Goal: Register for event/course

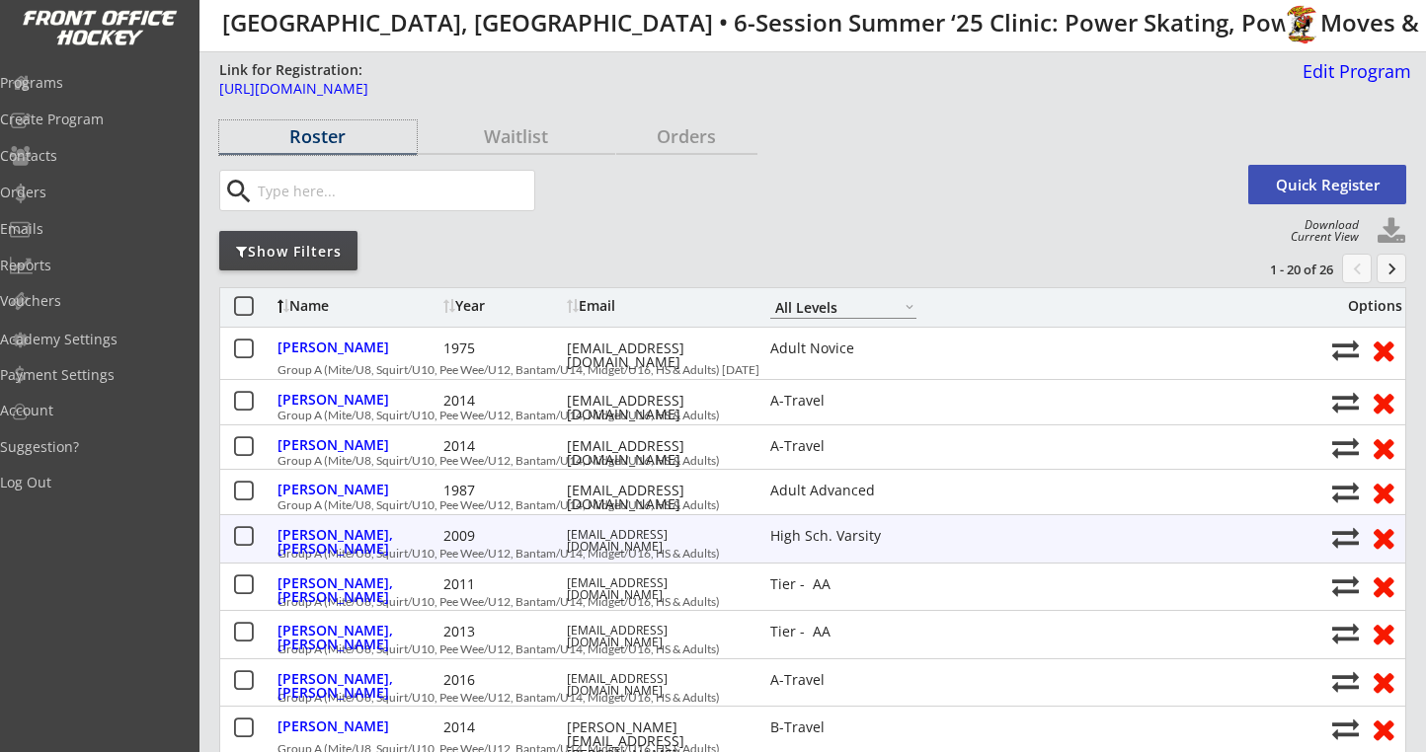
select select ""All Levels""
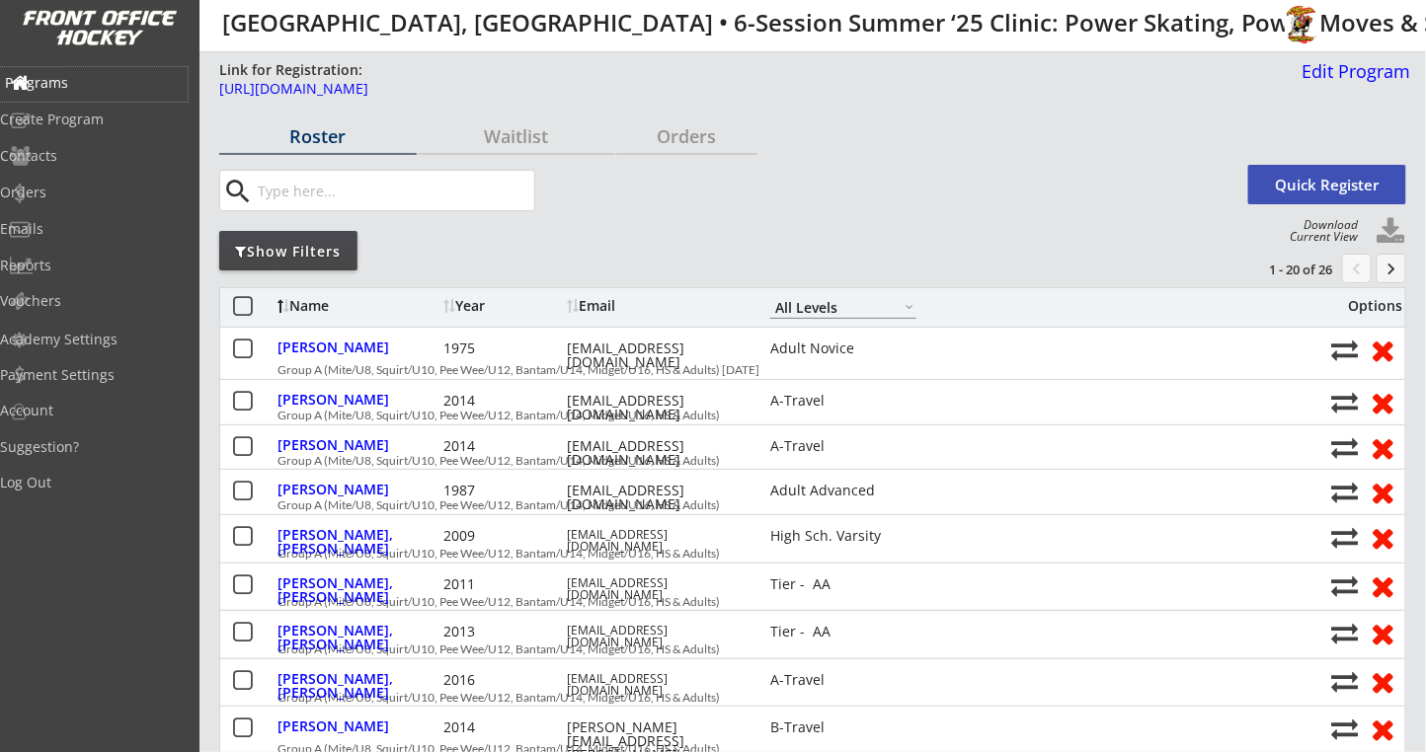
click at [69, 80] on div "Programs" at bounding box center [94, 83] width 178 height 14
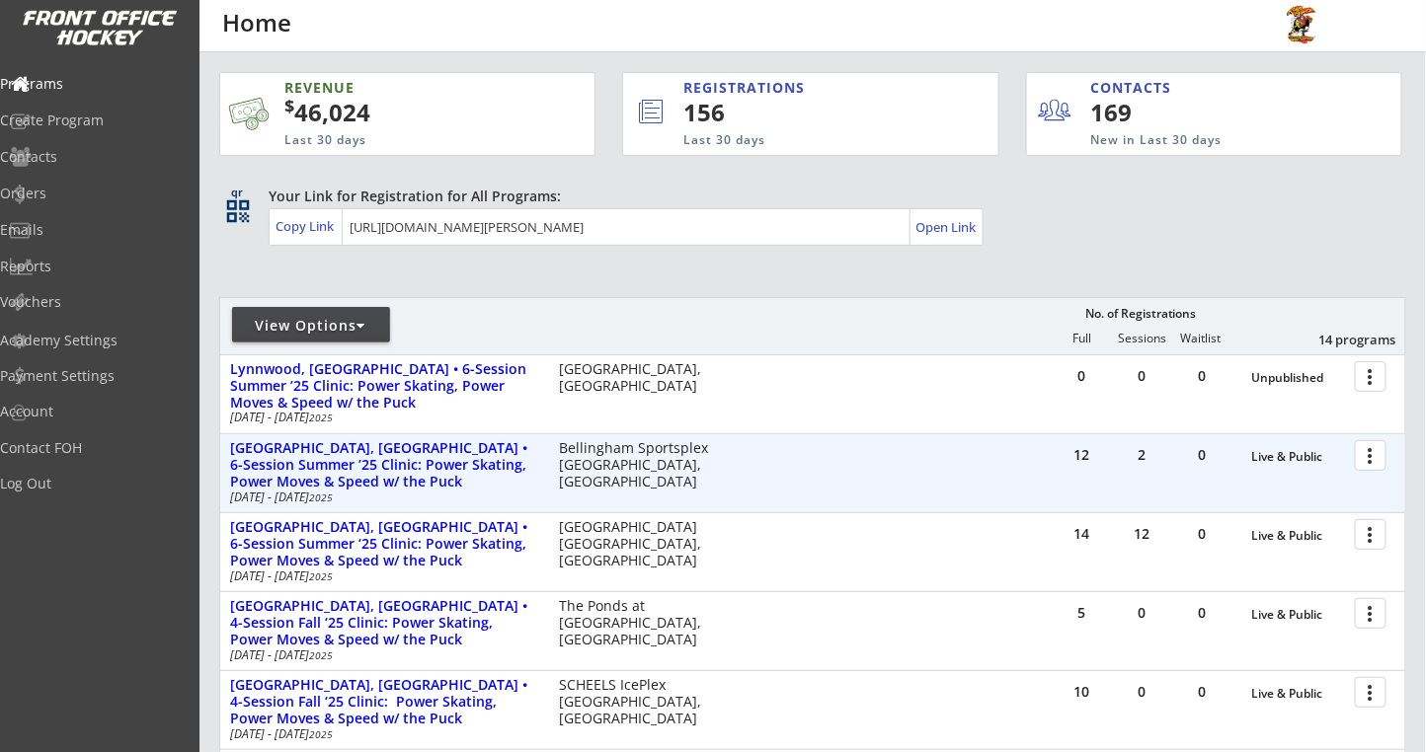
click at [1371, 457] on div at bounding box center [1374, 454] width 35 height 35
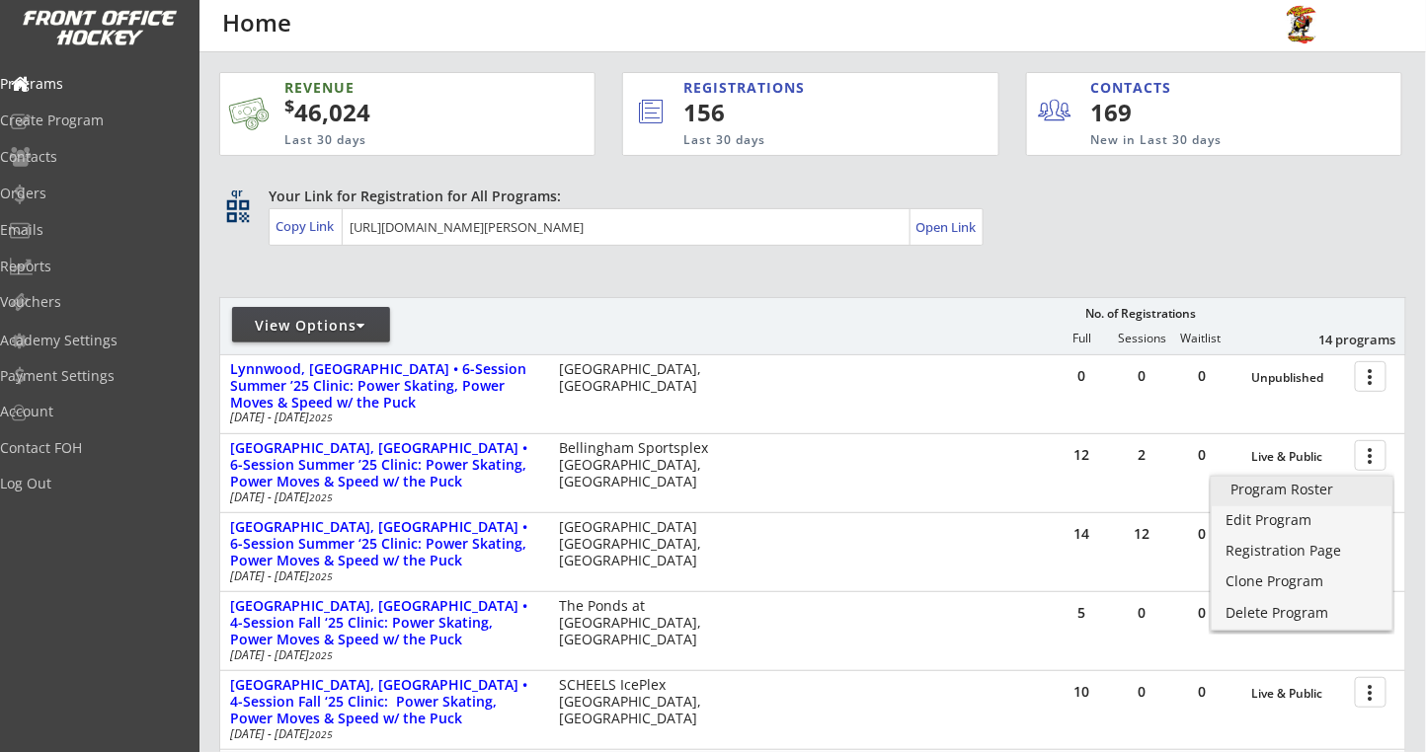
click at [1282, 490] on div "Program Roster" at bounding box center [1301, 490] width 141 height 14
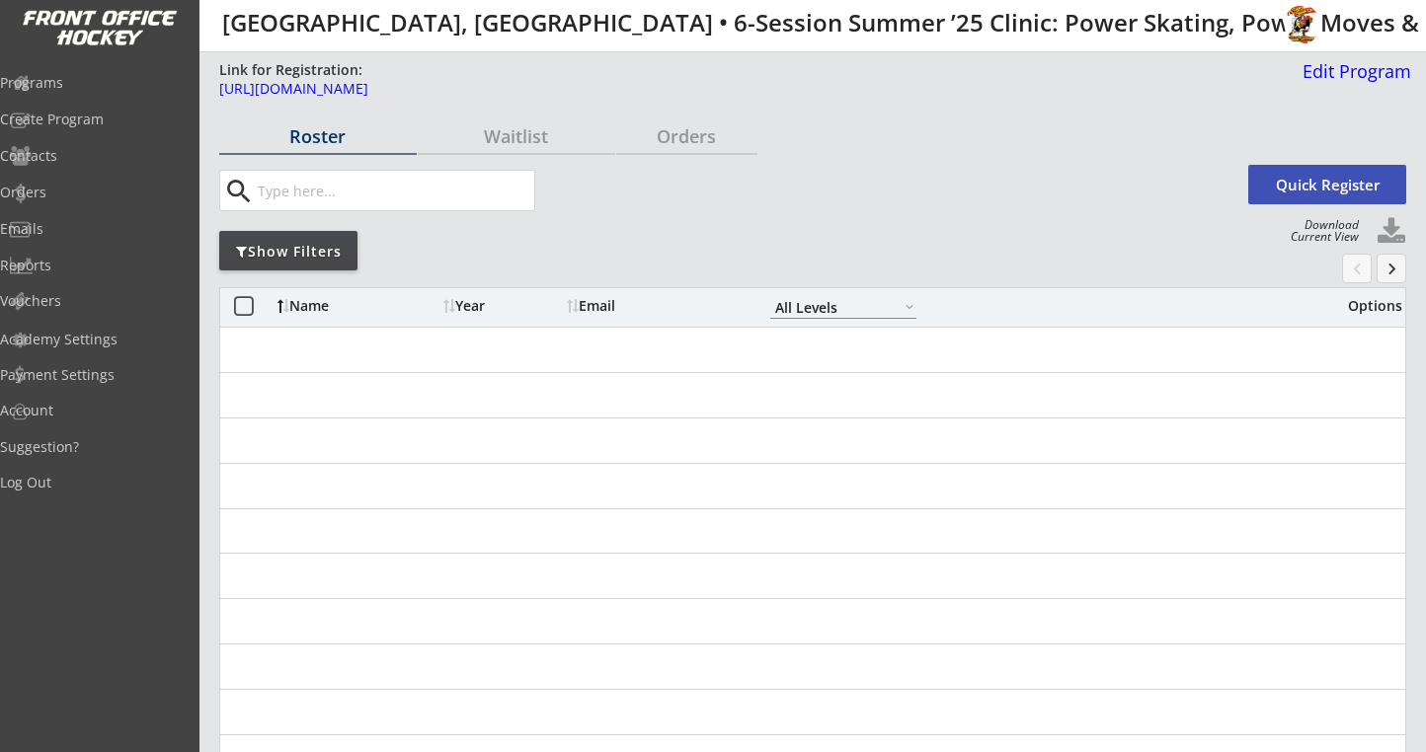
select select ""All Levels""
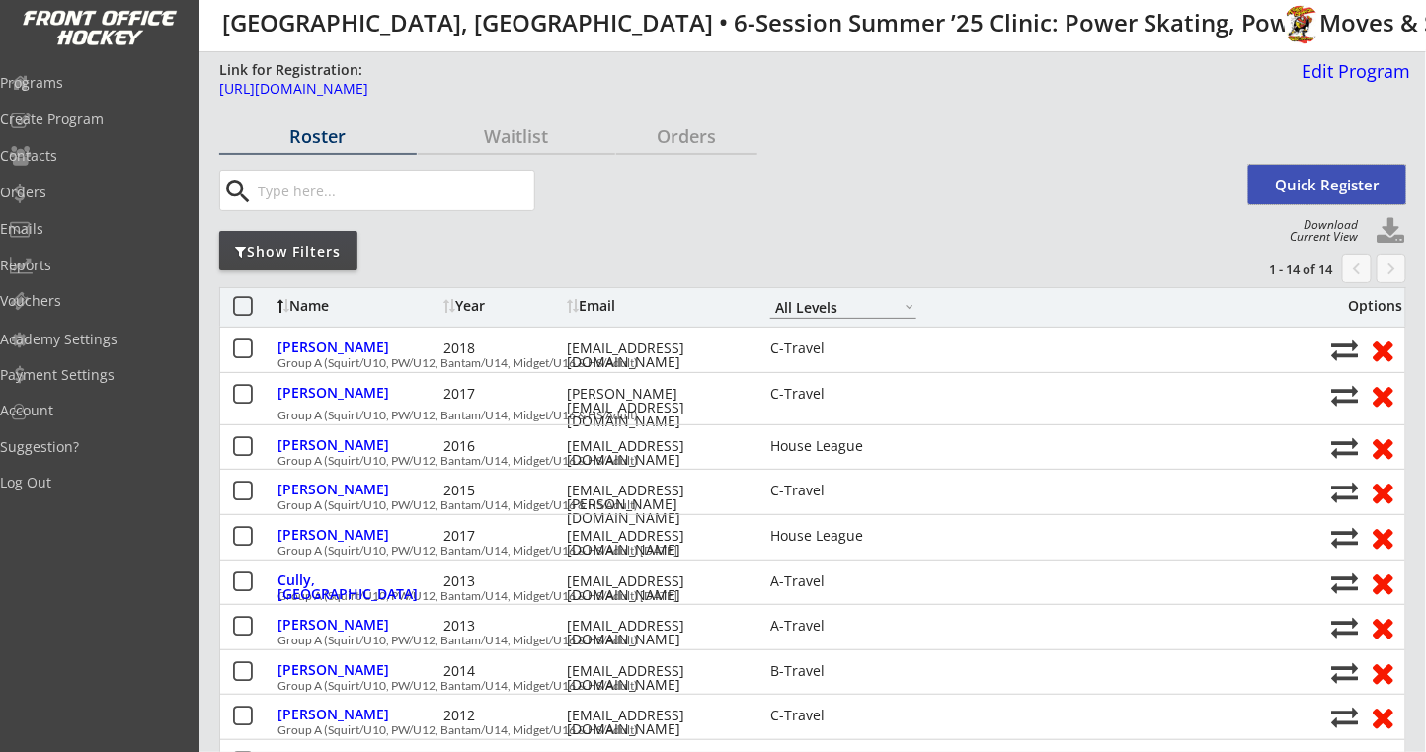
click at [1316, 184] on button "Quick Register" at bounding box center [1327, 184] width 158 height 39
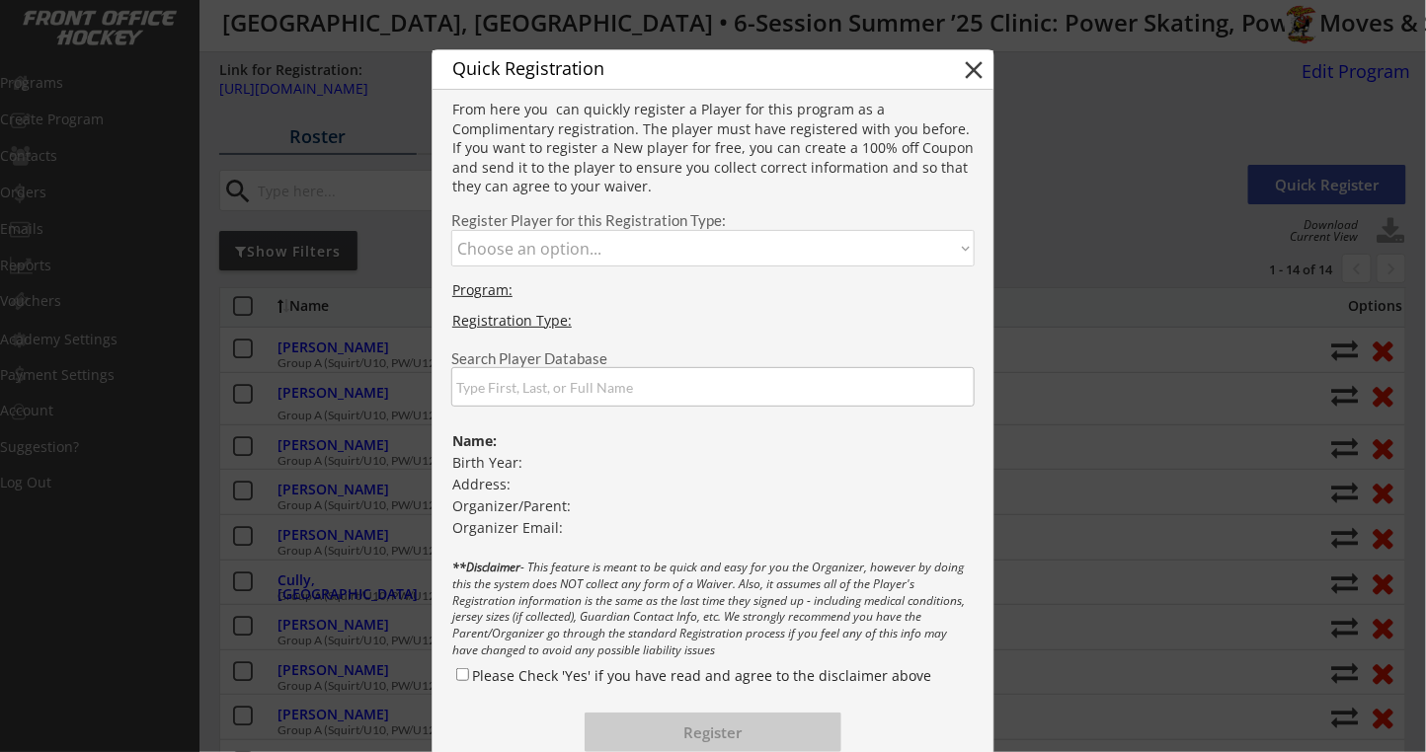
click at [616, 247] on select "Choose an option... Group A (Squirt/U10, PW/U12, Bantam/U14, Midget/U16 & HS/Ad…" at bounding box center [712, 248] width 523 height 37
select select ""1348695171700984260__LOOKUP__1738813844545x308248639103303700""
click at [451, 230] on select "Choose an option... Group A (Squirt/U10, PW/U12, Bantam/U14, Midget/U16 & HS/Ad…" at bounding box center [712, 248] width 523 height 37
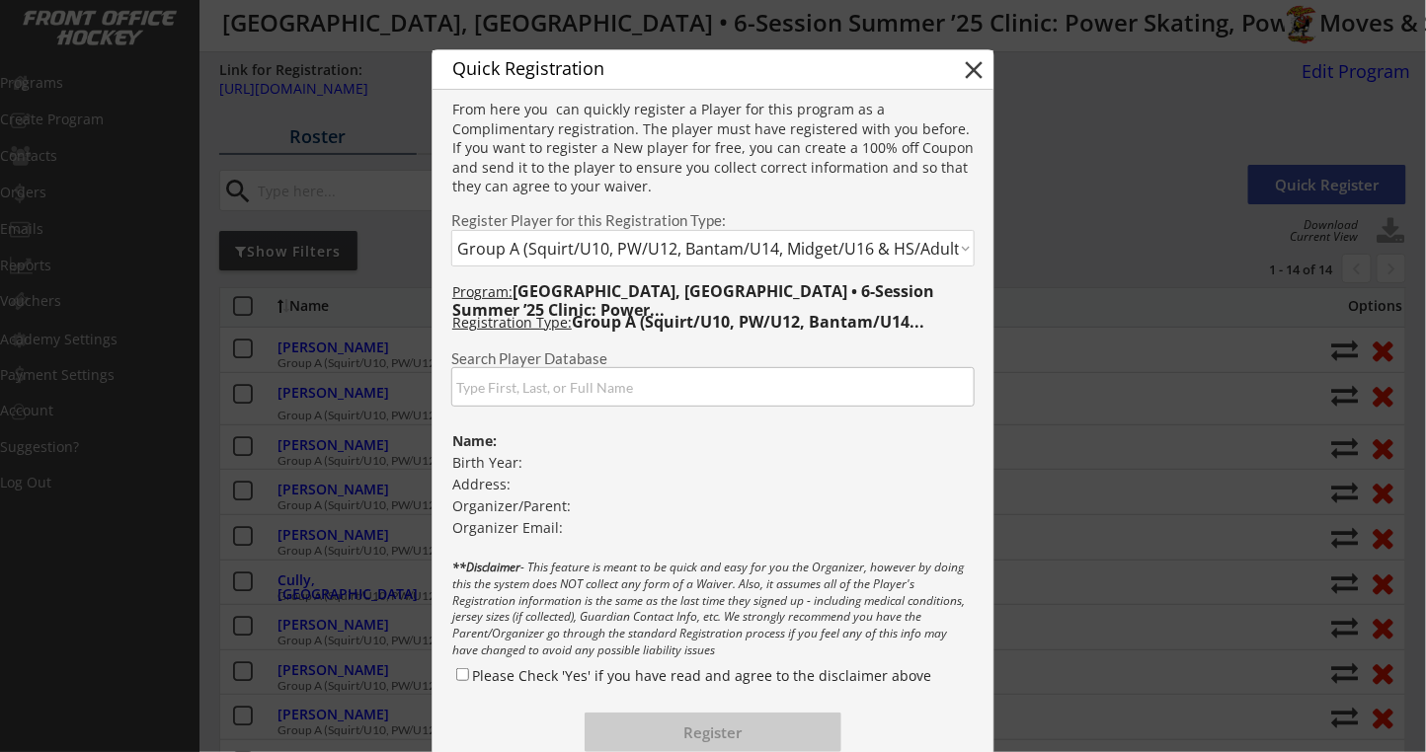
click at [585, 392] on input "input" at bounding box center [712, 386] width 523 height 39
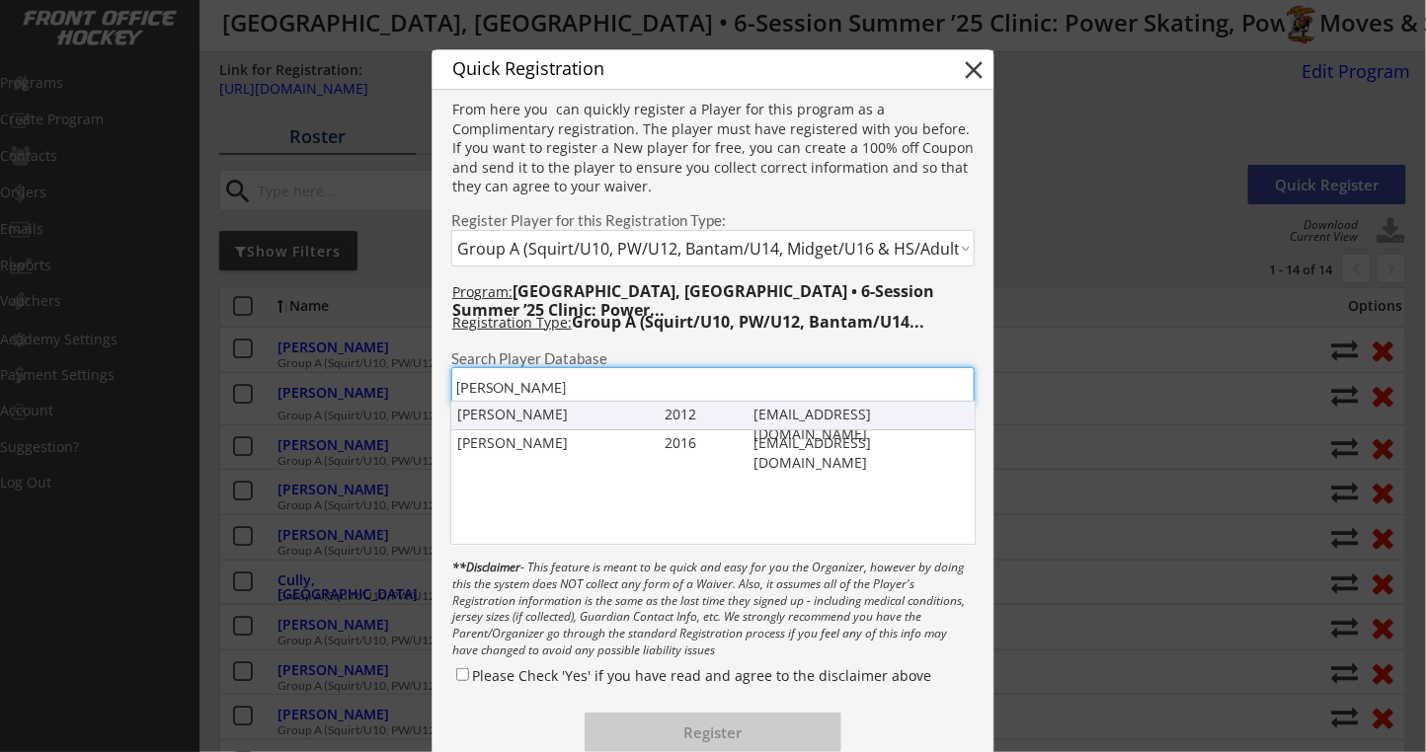
type input "[PERSON_NAME]"
click at [554, 419] on div "[PERSON_NAME]" at bounding box center [556, 415] width 198 height 20
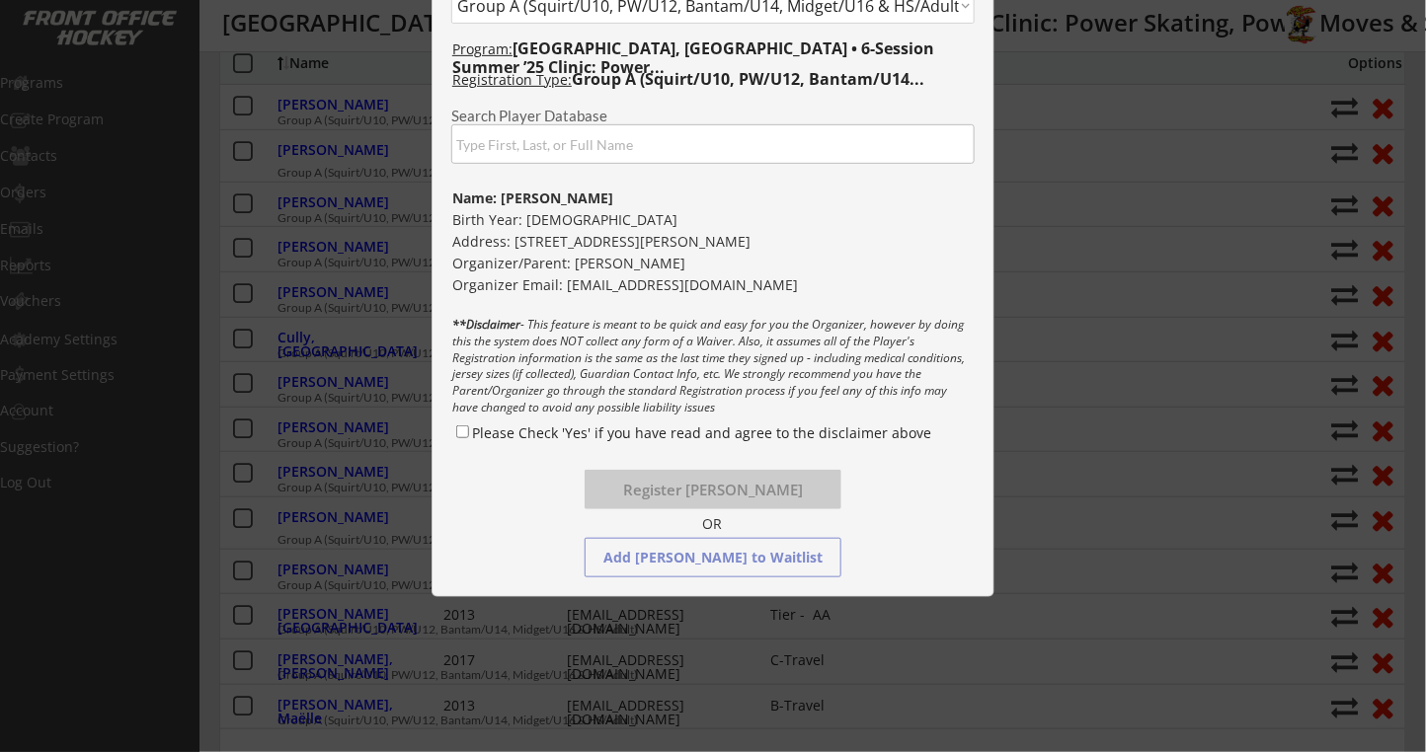
scroll to position [395, 0]
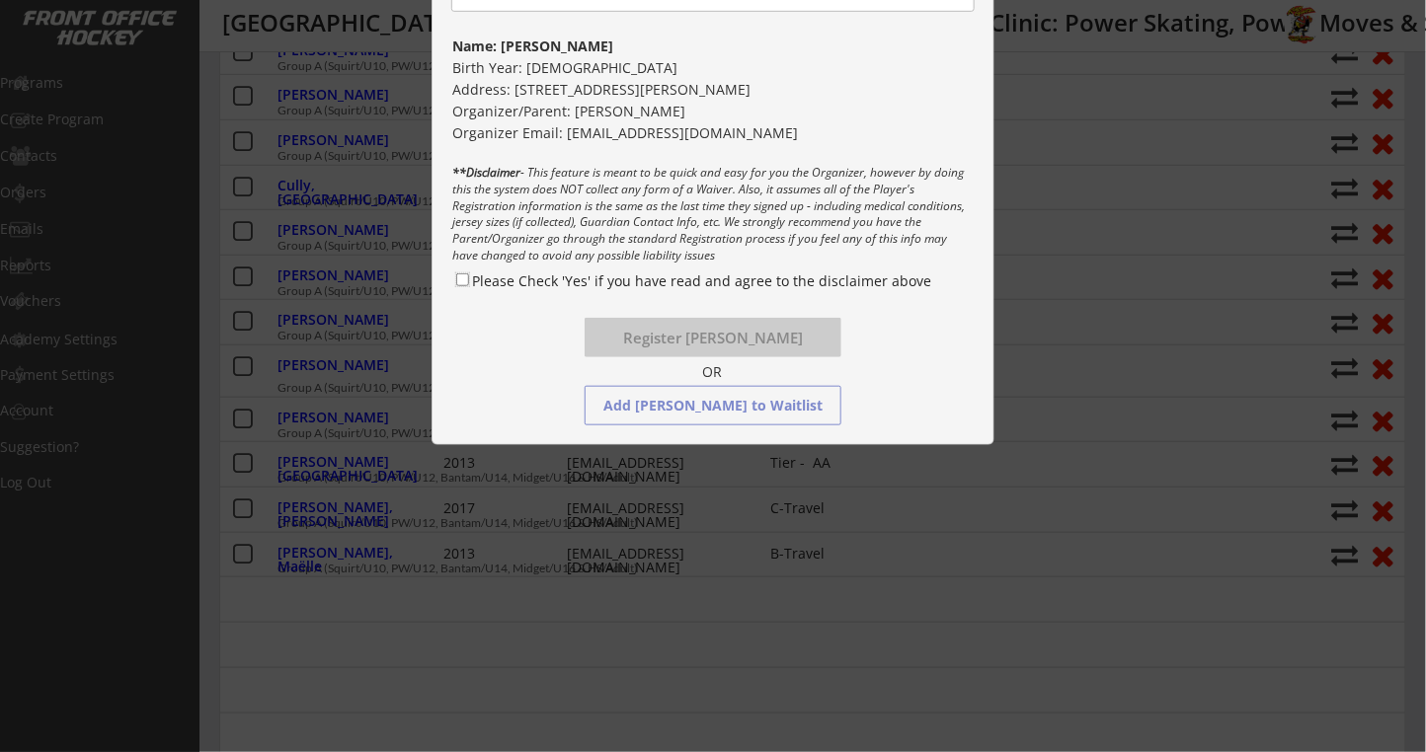
click at [461, 278] on input "Please Check 'Yes' if you have read and agree to the disclaimer above" at bounding box center [462, 280] width 13 height 13
checkbox input "true"
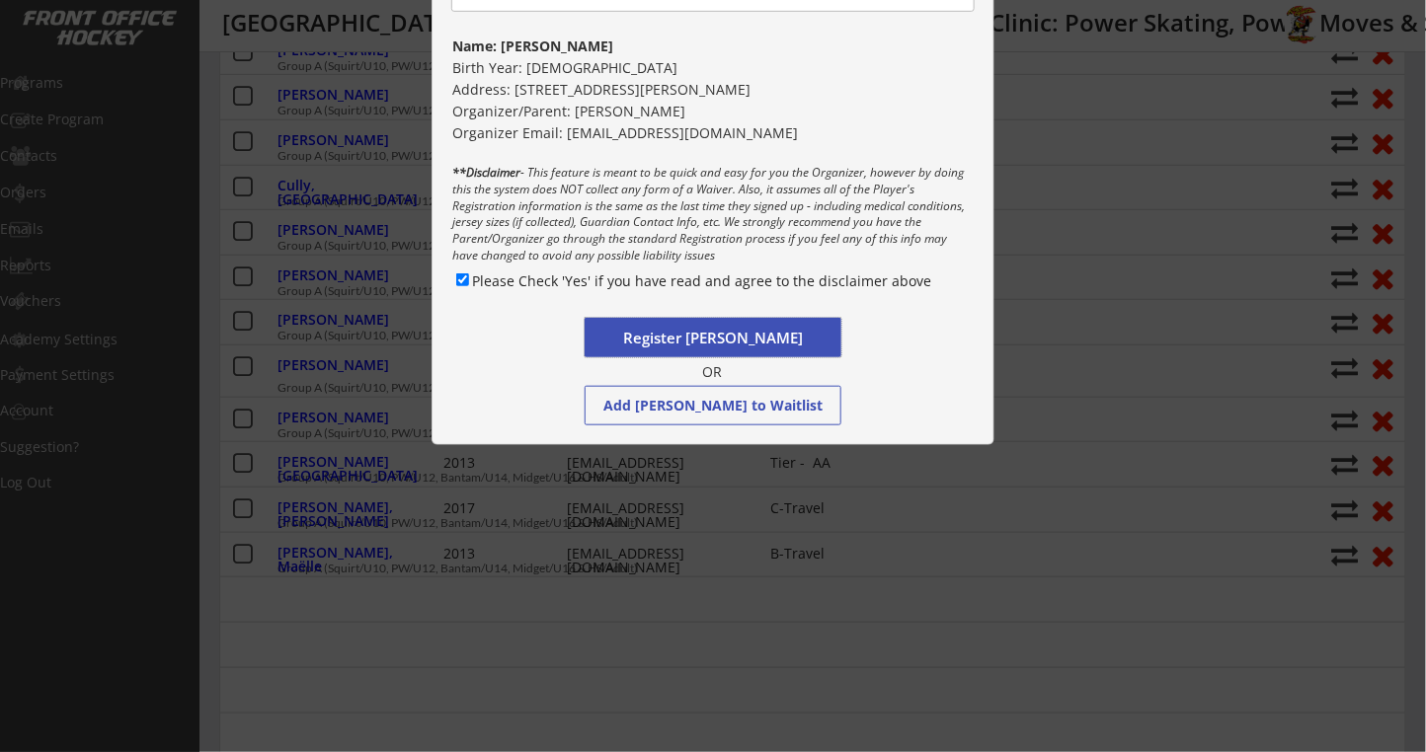
click at [667, 341] on button "Register [PERSON_NAME]" at bounding box center [713, 337] width 257 height 39
select select ""PLACEHOLDER_1427118222253""
checkbox input "false"
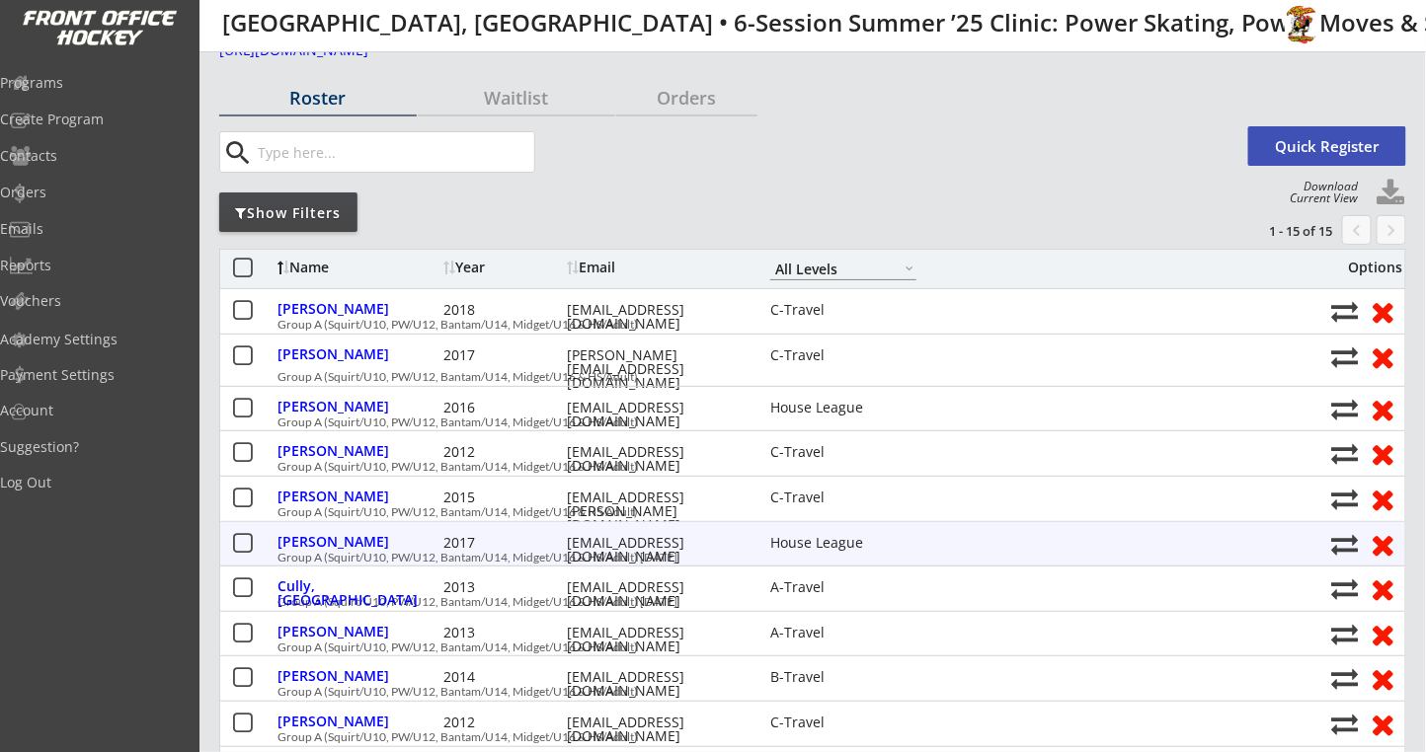
scroll to position [0, 0]
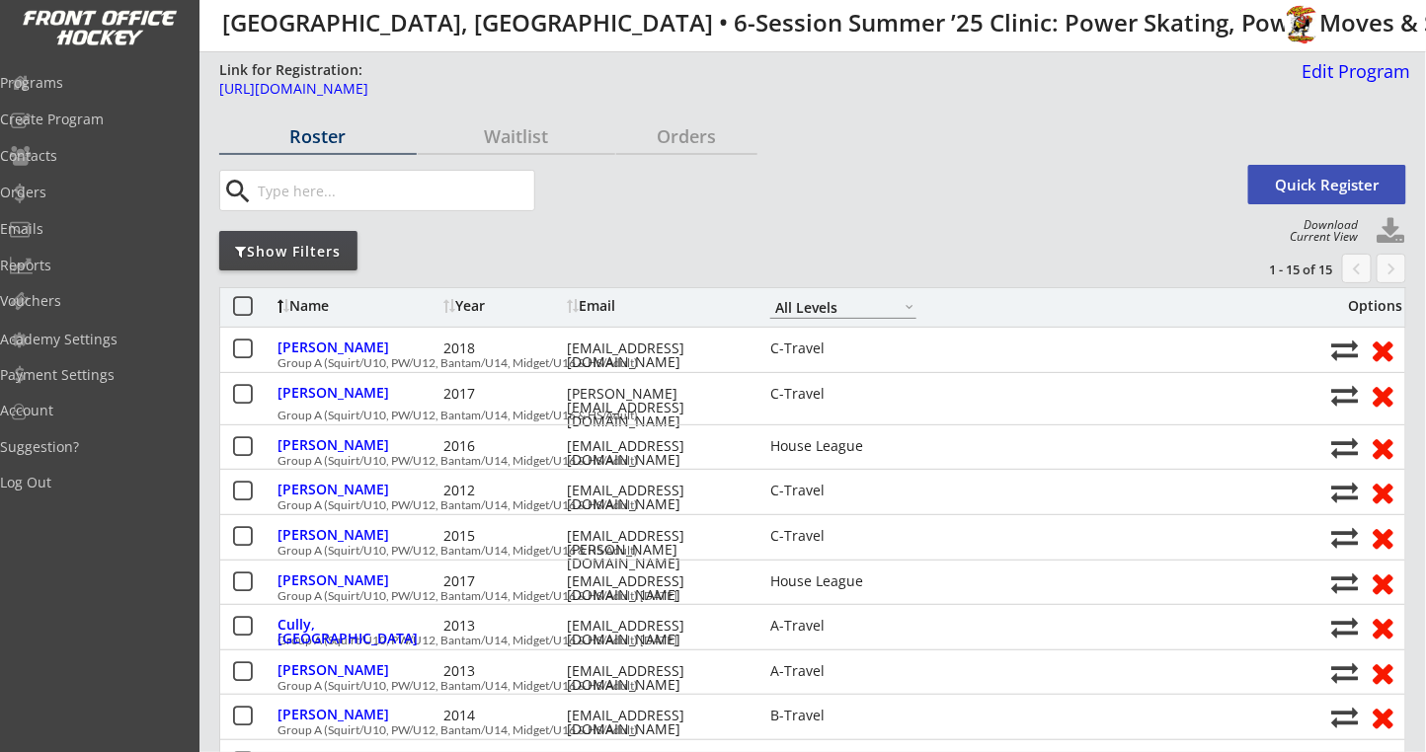
click at [1297, 196] on button "Quick Register" at bounding box center [1327, 184] width 158 height 39
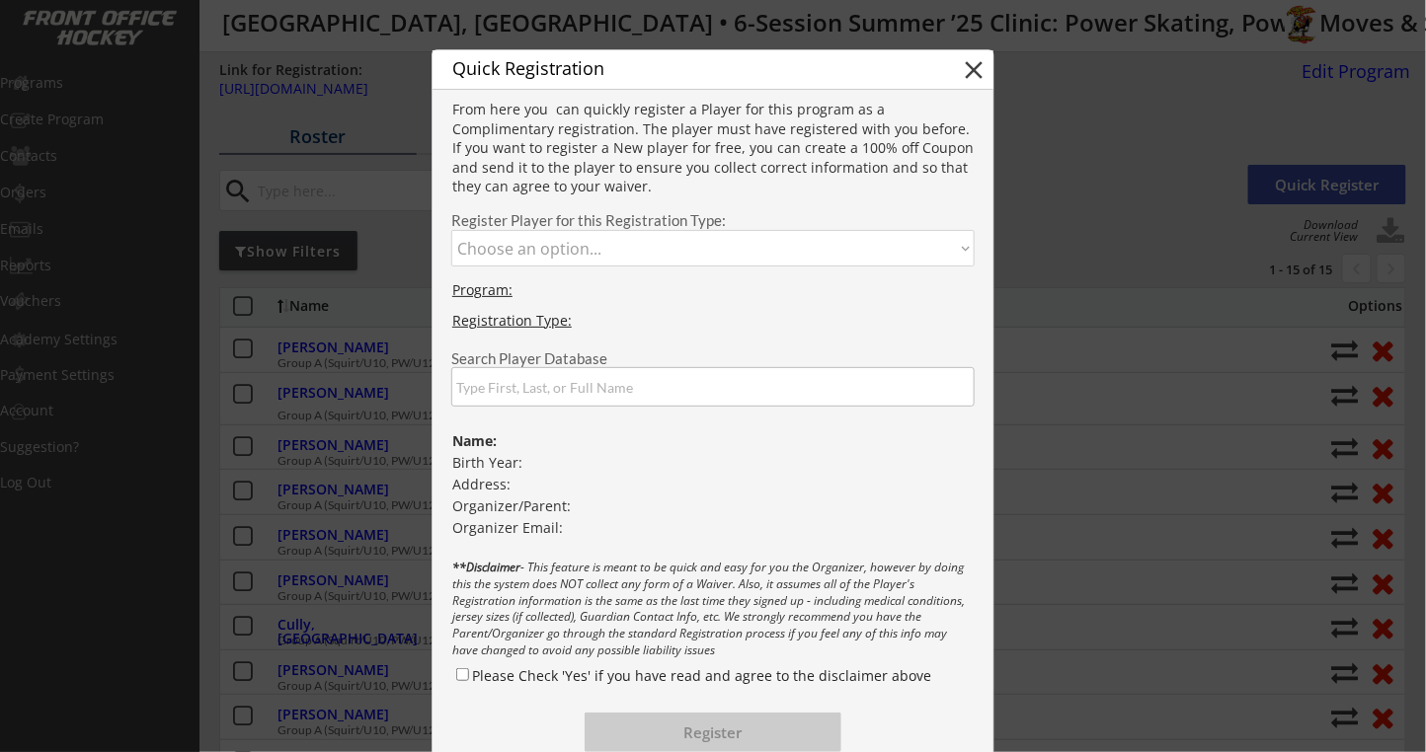
click at [537, 240] on select "Choose an option... Group A (Squirt/U10, PW/U12, Bantam/U14, Midget/U16 & HS/Ad…" at bounding box center [712, 248] width 523 height 37
select select ""1348695171700984260__LOOKUP__1738813844545x308248639103303700""
click at [451, 230] on select "Choose an option... Group A (Squirt/U10, PW/U12, Bantam/U14, Midget/U16 & HS/Ad…" at bounding box center [712, 248] width 523 height 37
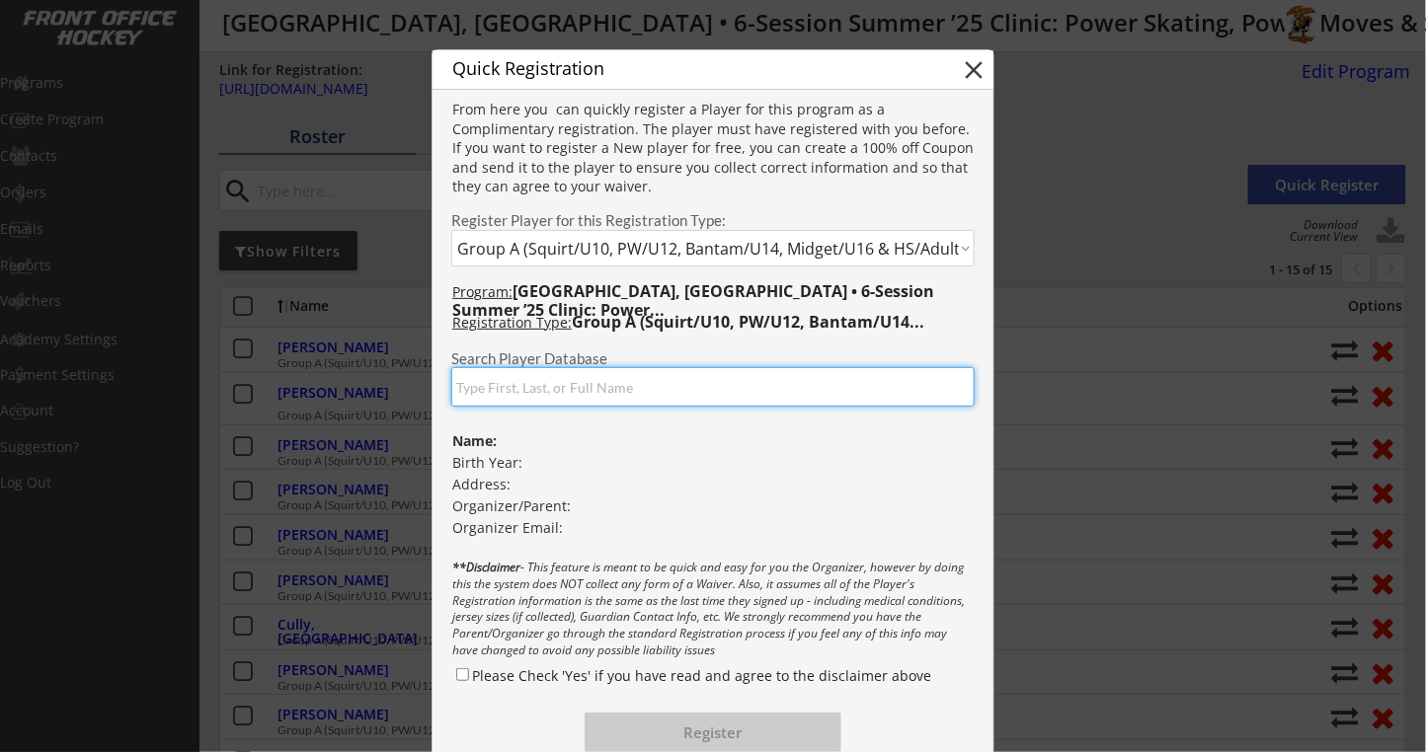
click at [512, 402] on input "input" at bounding box center [712, 386] width 523 height 39
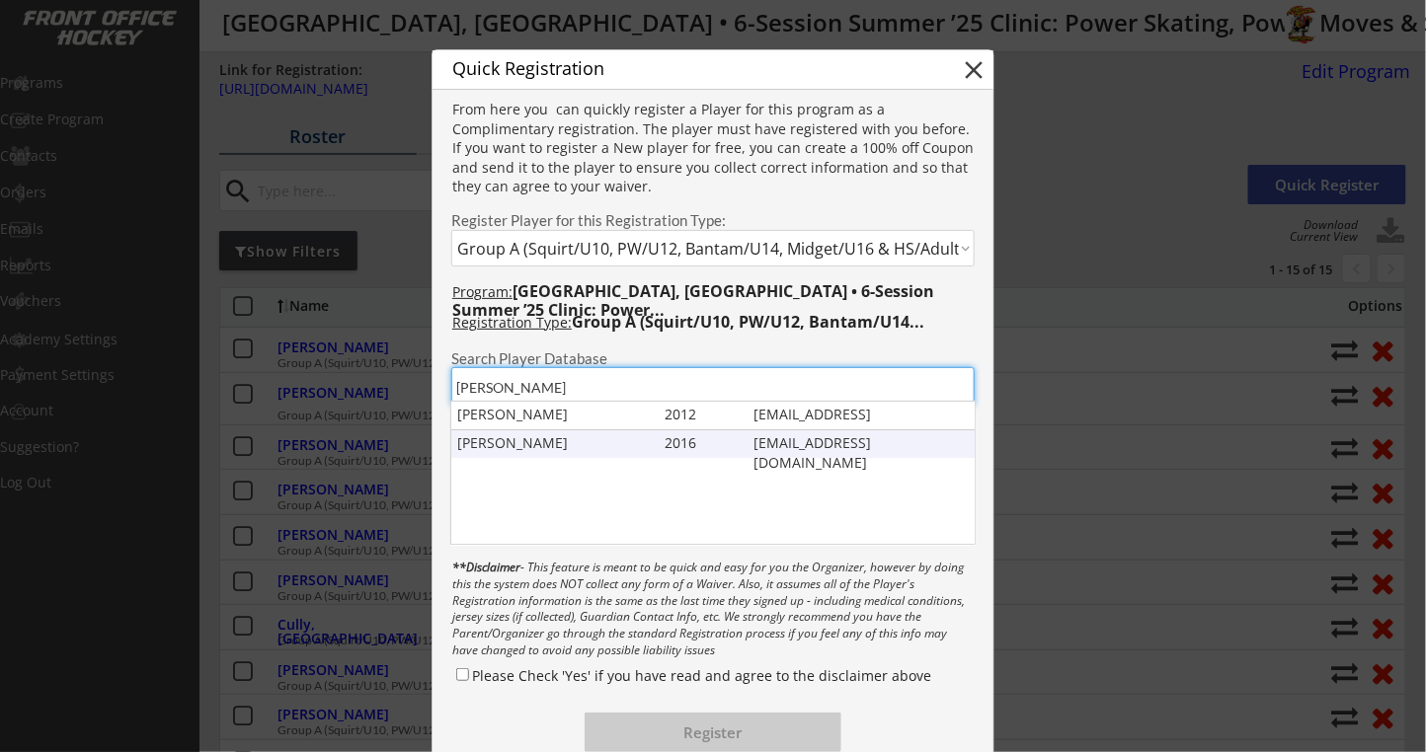
type input "[PERSON_NAME]"
click at [513, 442] on div "[PERSON_NAME]" at bounding box center [556, 443] width 198 height 20
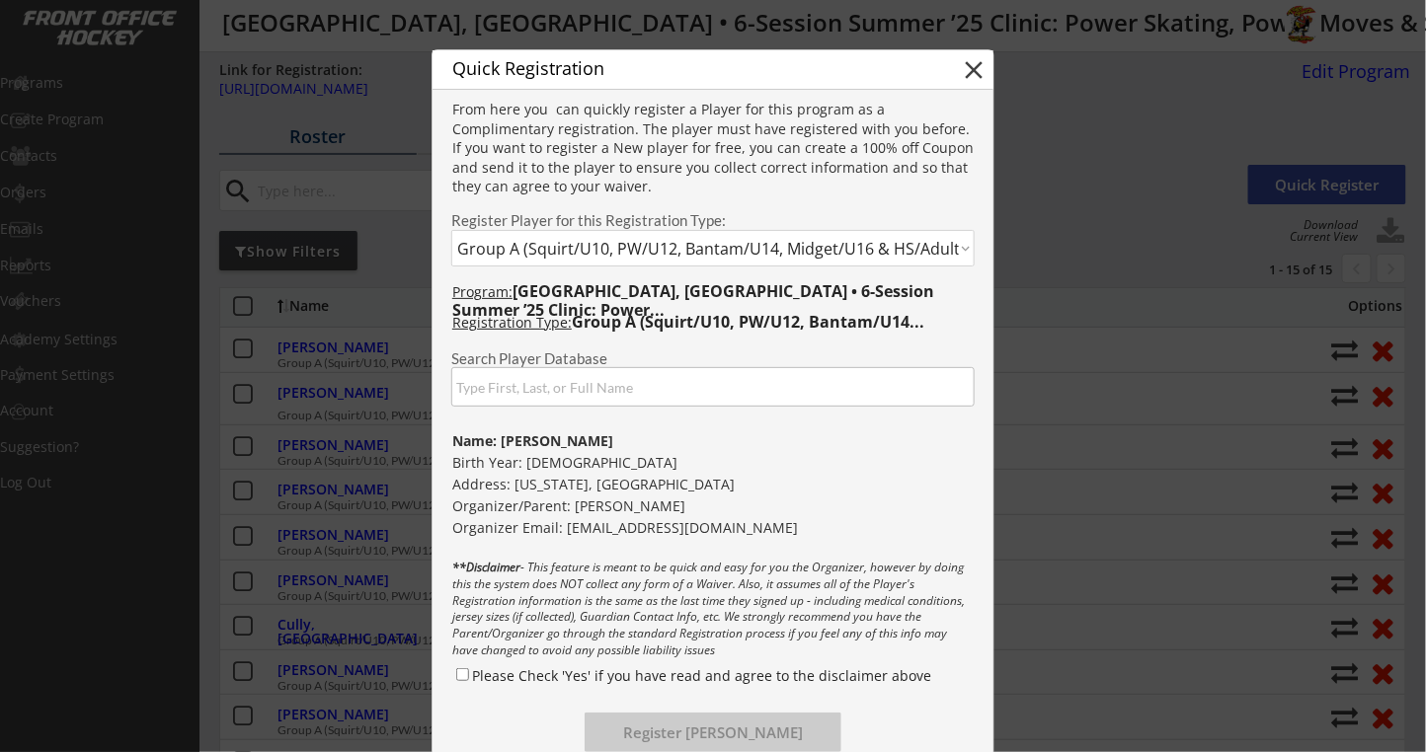
scroll to position [263, 0]
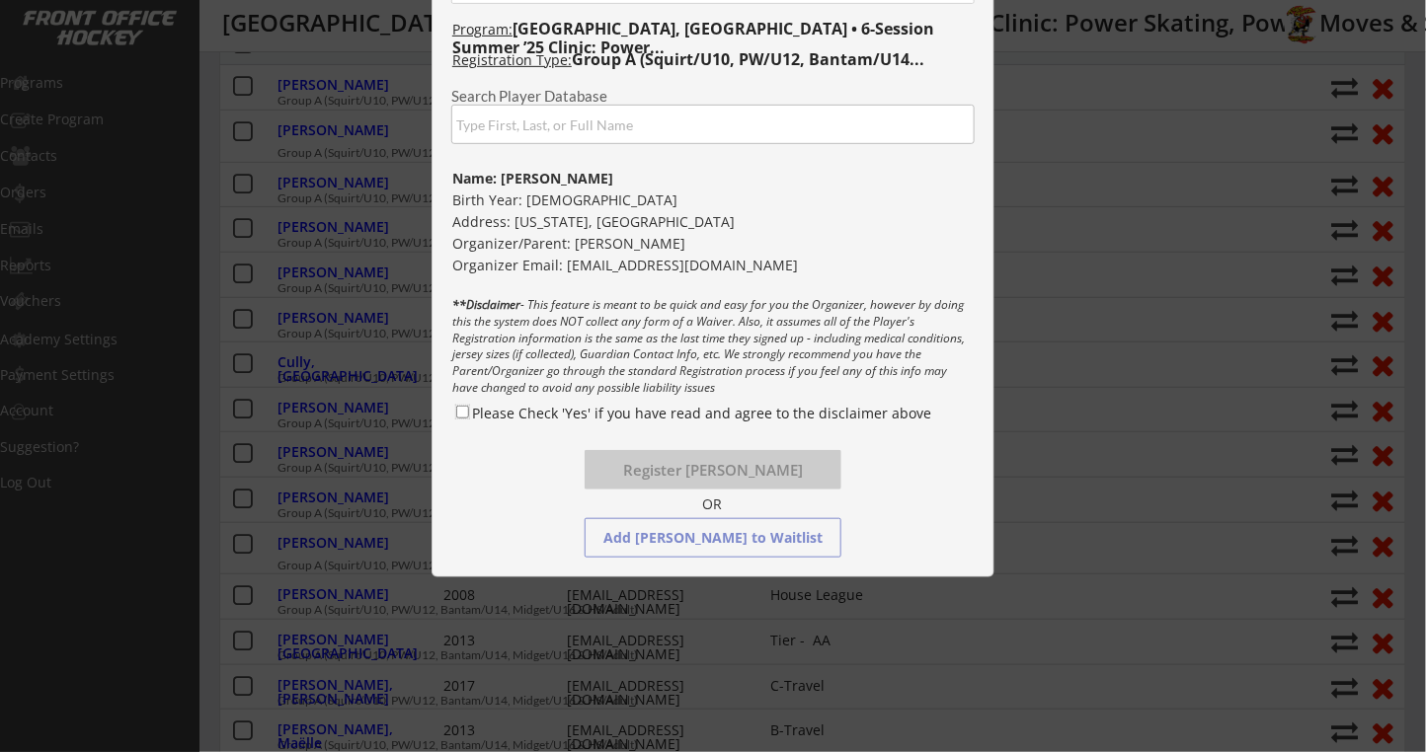
click at [460, 408] on input "Please Check 'Yes' if you have read and agree to the disclaimer above" at bounding box center [462, 412] width 13 height 13
checkbox input "true"
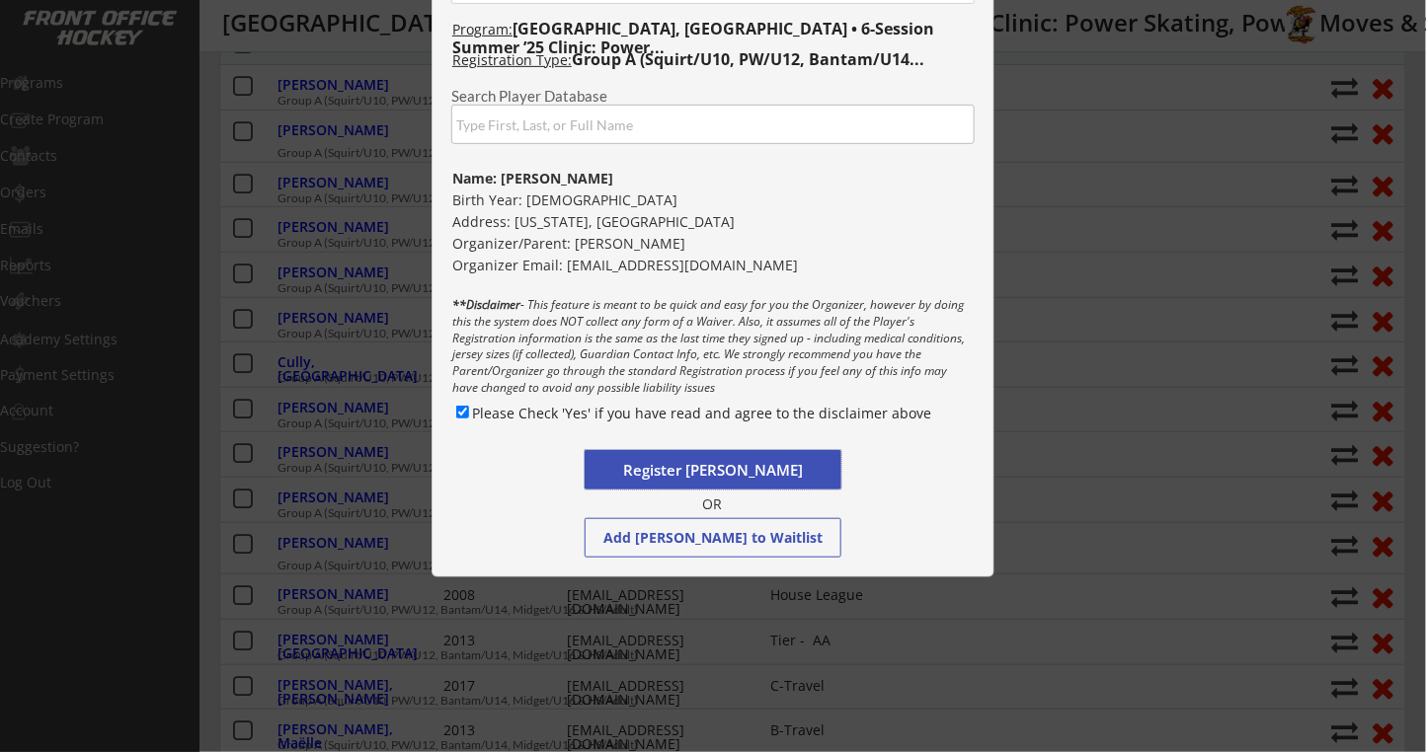
click at [666, 462] on button "Register [PERSON_NAME]" at bounding box center [713, 469] width 257 height 39
select select ""PLACEHOLDER_1427118222253""
checkbox input "false"
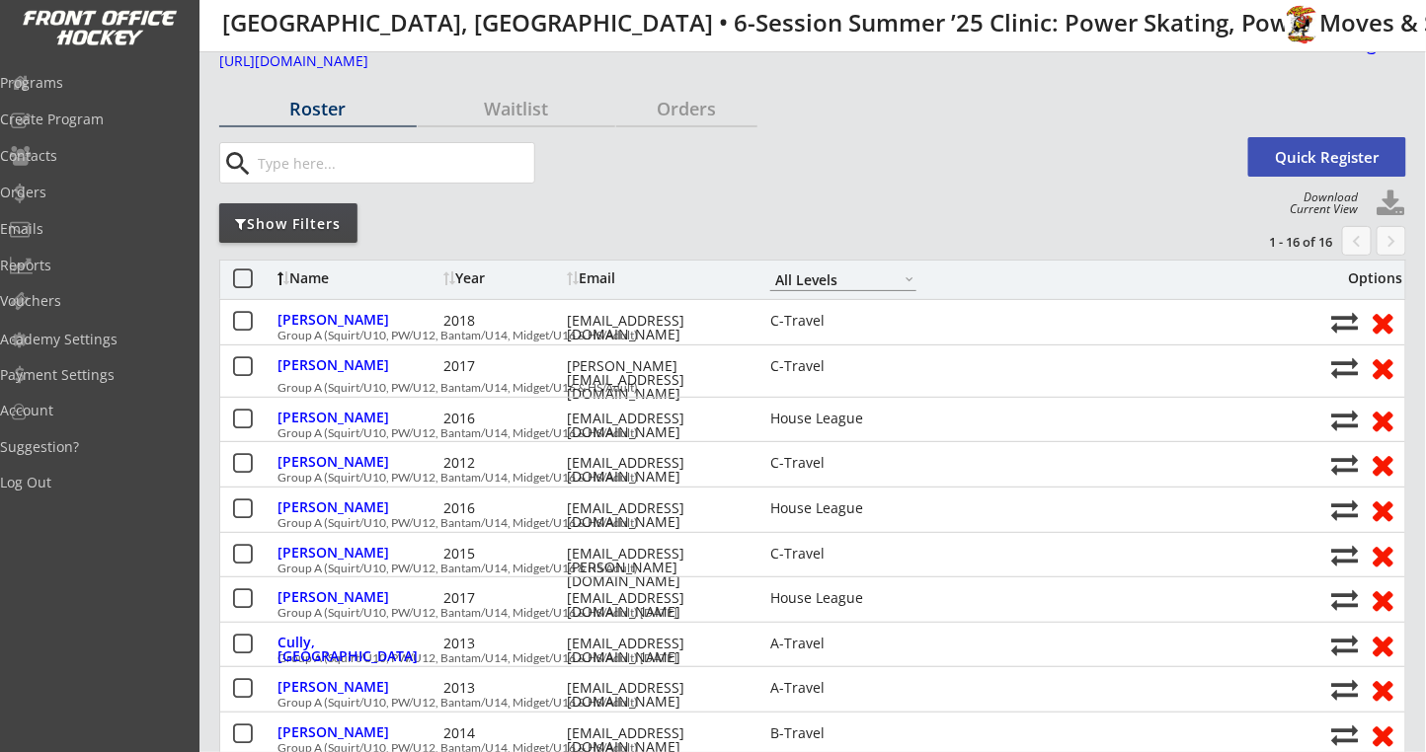
scroll to position [0, 0]
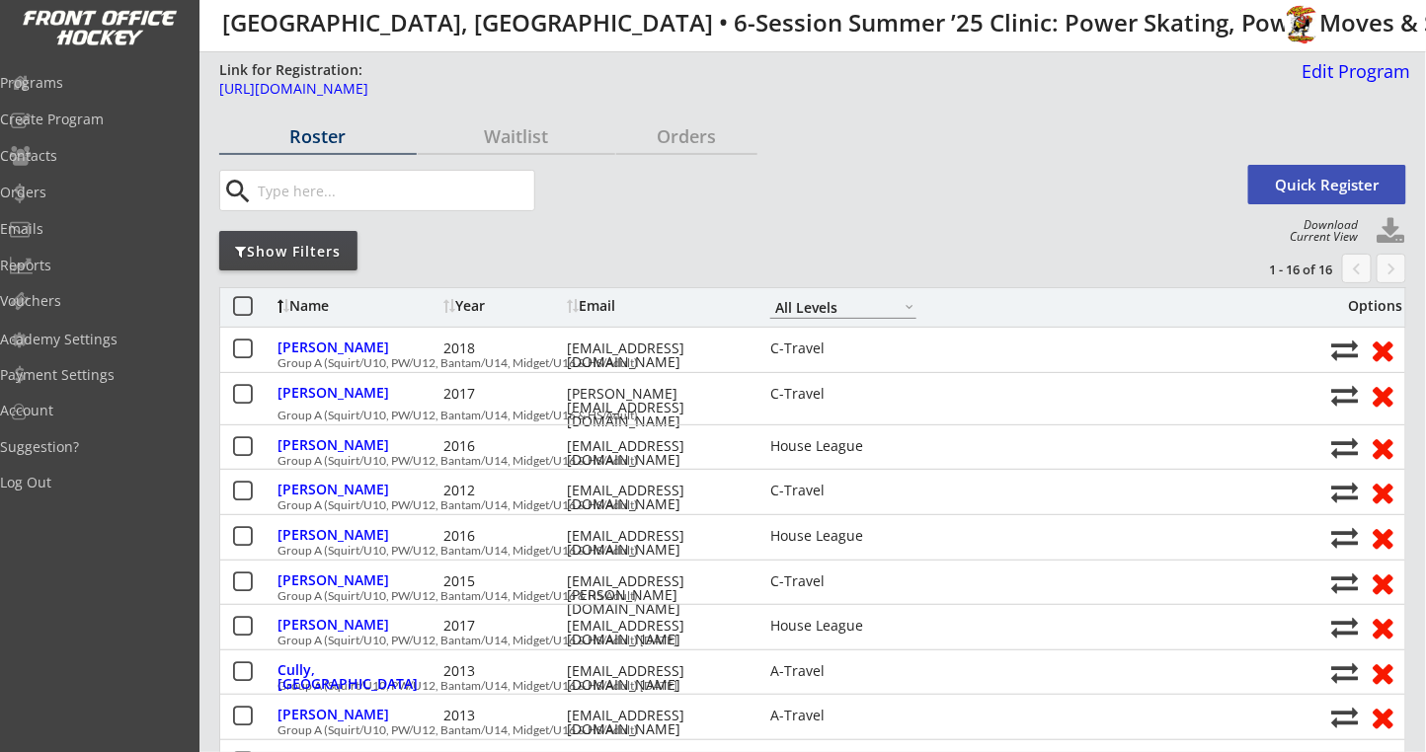
click at [1391, 230] on button at bounding box center [1391, 232] width 30 height 30
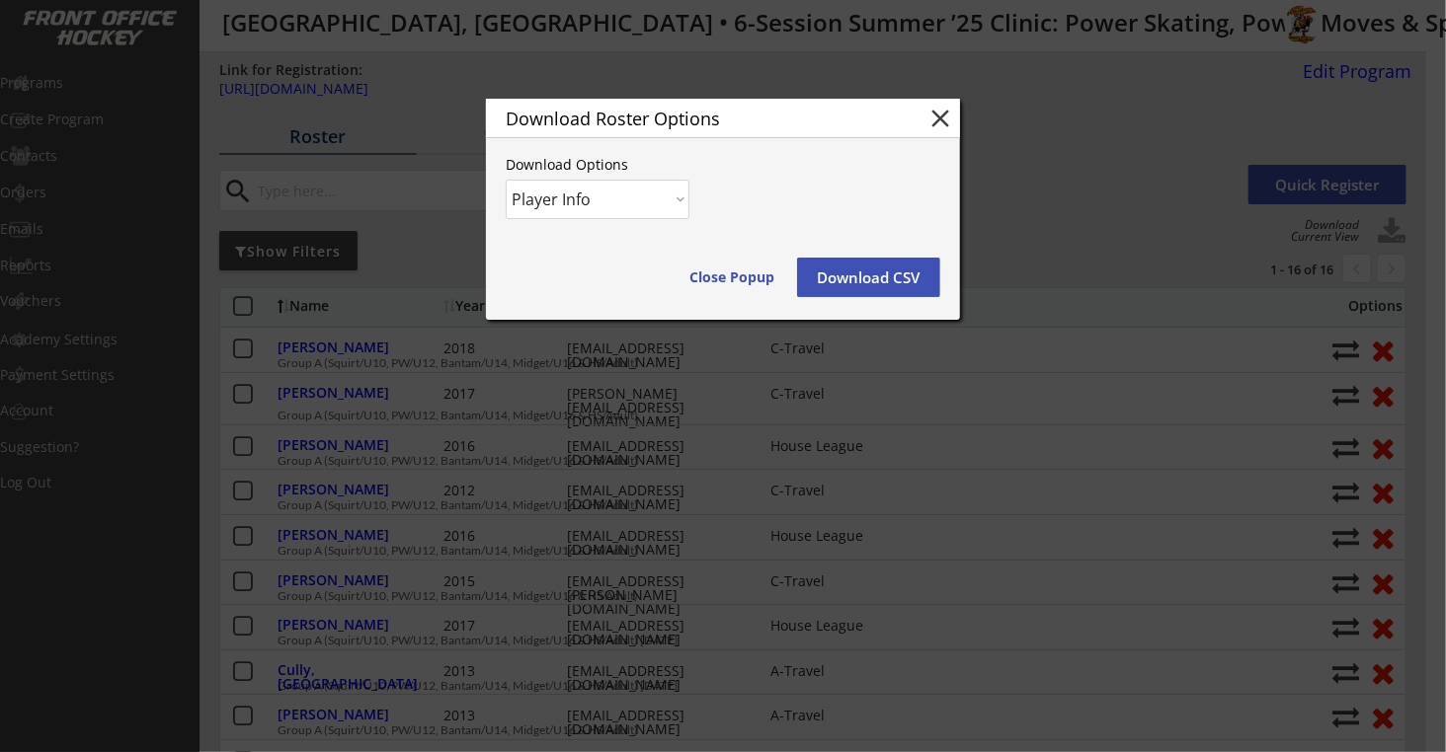
click at [675, 191] on select "Player Info Player and Order Info" at bounding box center [598, 199] width 184 height 39
select select ""Player and Order Info""
click at [506, 180] on select "Player Info Player and Order Info" at bounding box center [598, 199] width 184 height 39
click at [857, 284] on button "Download CSV" at bounding box center [868, 277] width 143 height 39
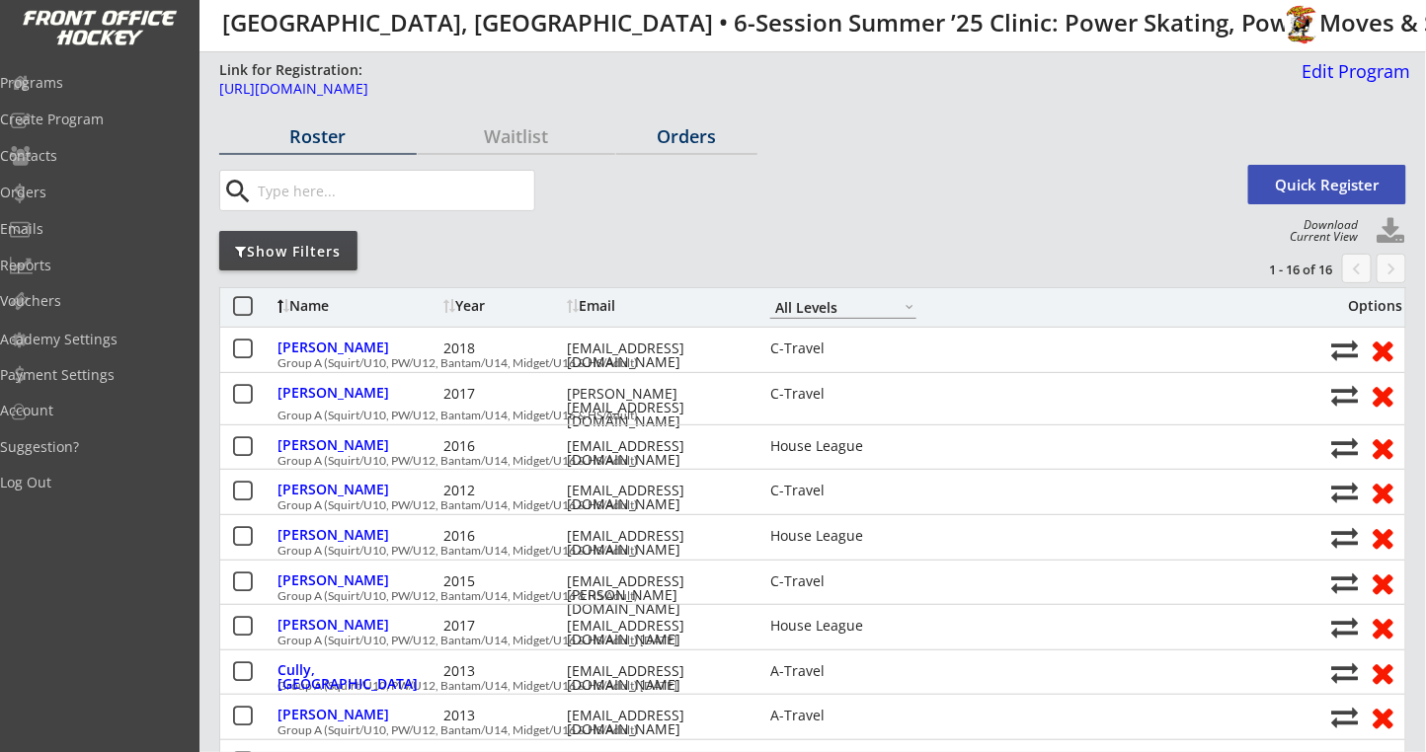
drag, startPoint x: 669, startPoint y: 134, endPoint x: 703, endPoint y: 132, distance: 33.6
click at [678, 136] on div "Orders" at bounding box center [686, 136] width 141 height 18
click at [703, 132] on div "Orders" at bounding box center [686, 136] width 141 height 18
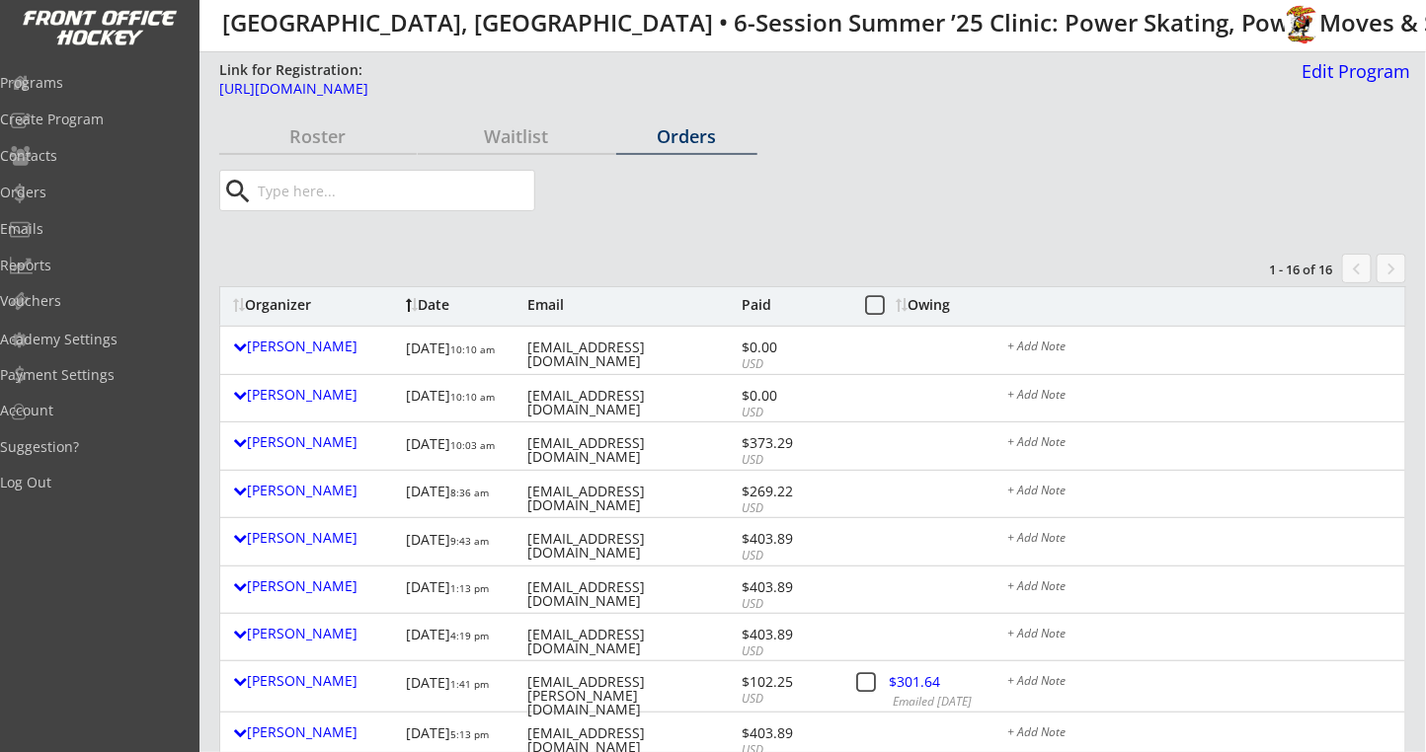
click at [923, 298] on div "Owing" at bounding box center [934, 305] width 75 height 14
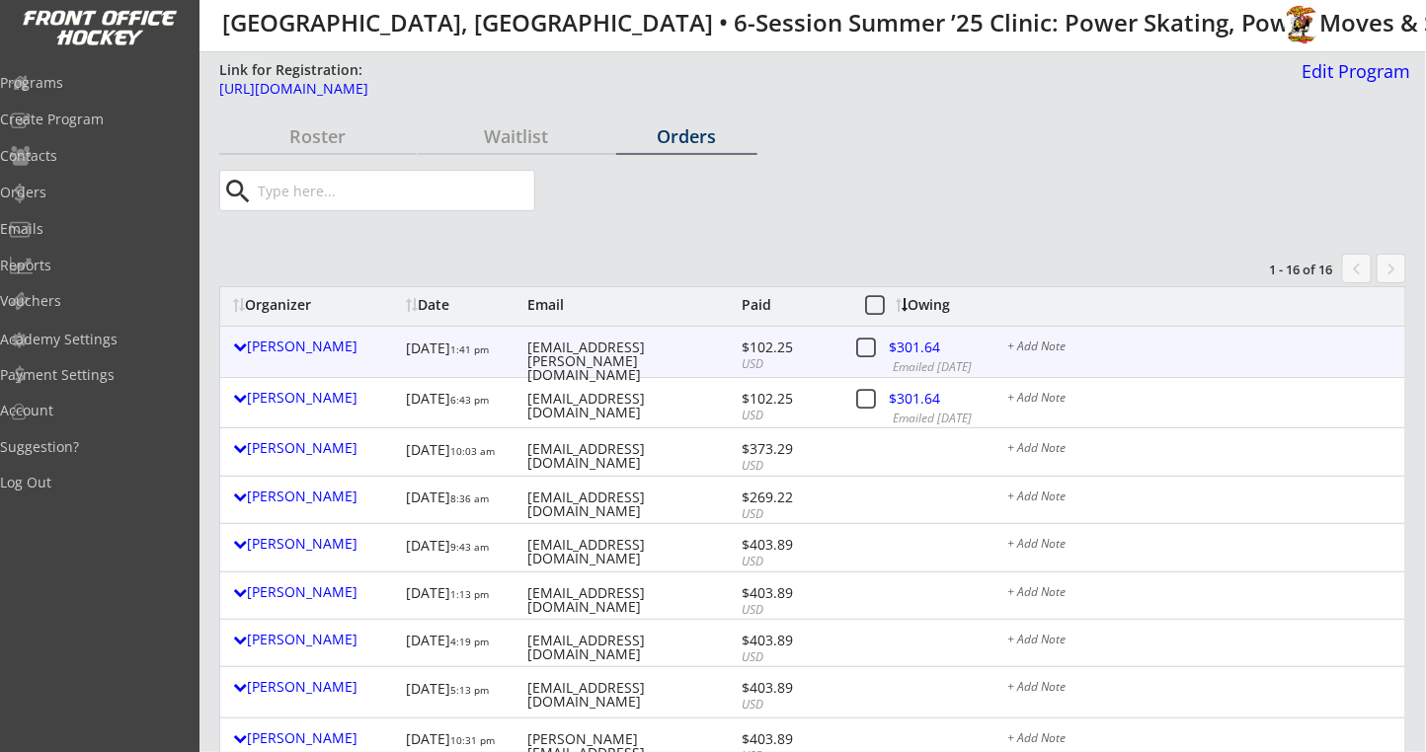
click at [917, 348] on div at bounding box center [930, 351] width 87 height 25
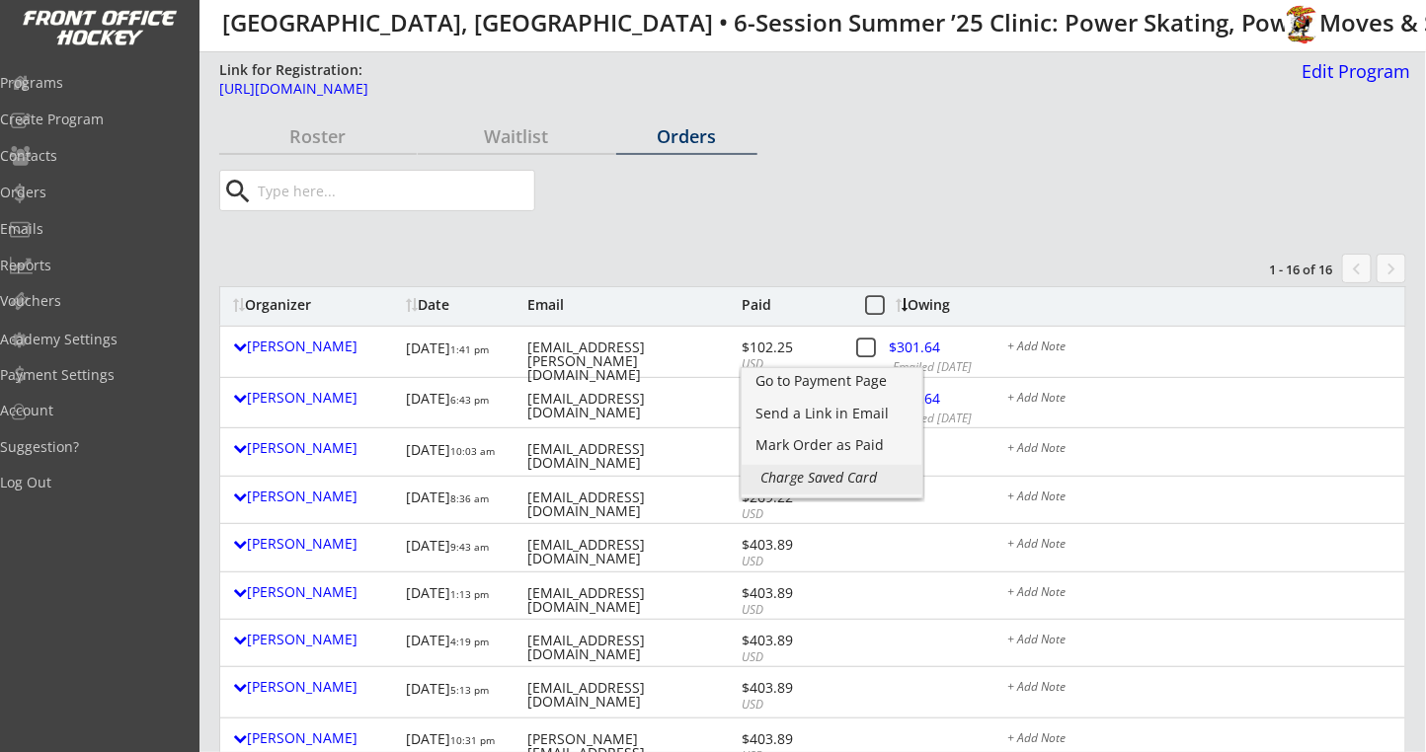
click at [790, 475] on div "Charge Saved Card" at bounding box center [831, 478] width 141 height 14
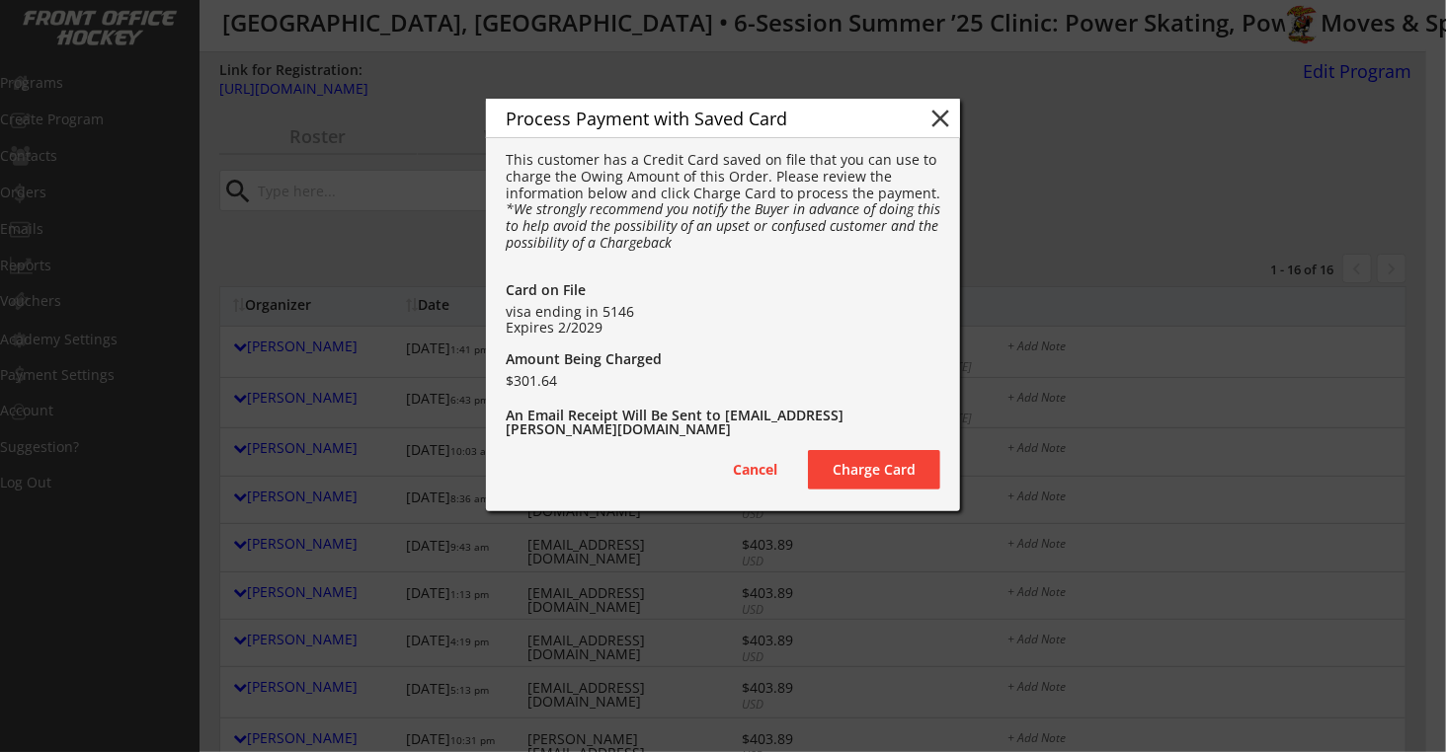
click at [862, 477] on button "Charge Card" at bounding box center [874, 469] width 132 height 39
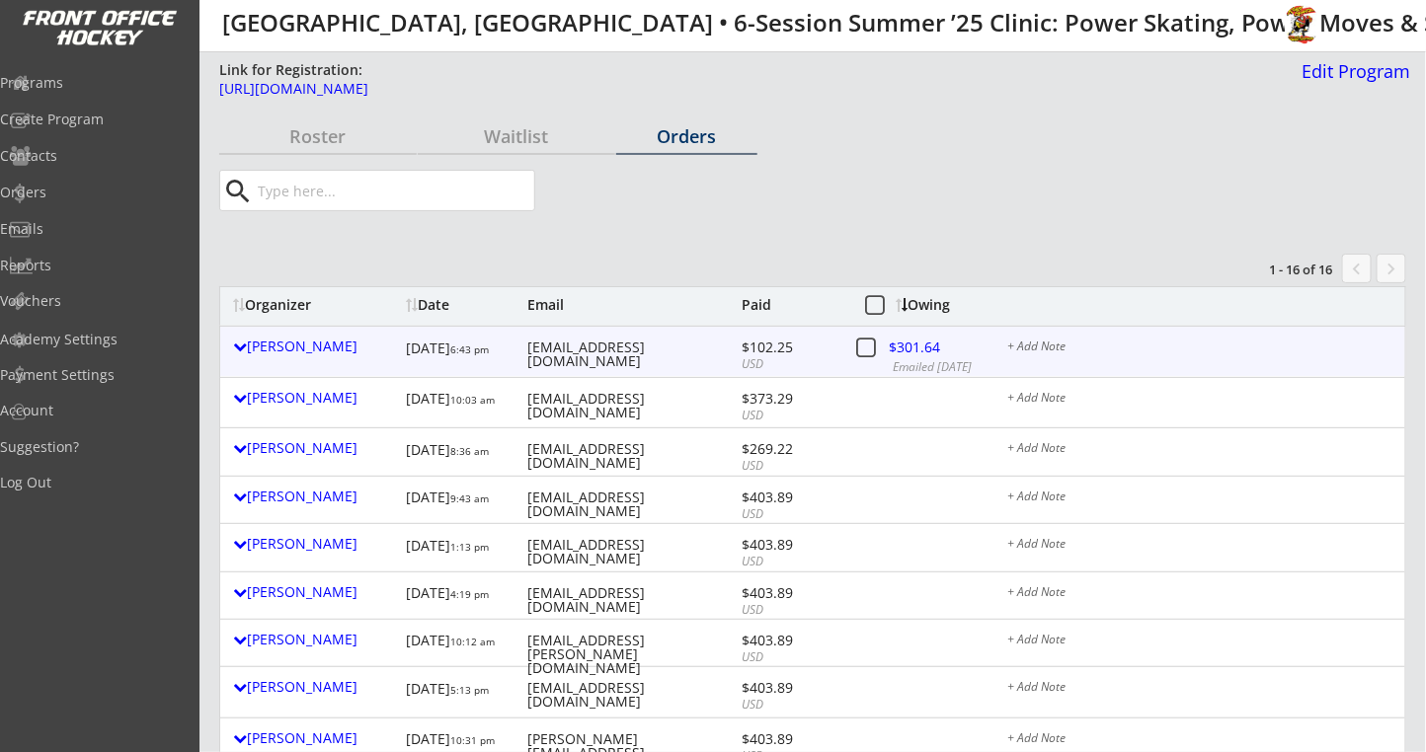
click at [920, 347] on div at bounding box center [930, 351] width 87 height 25
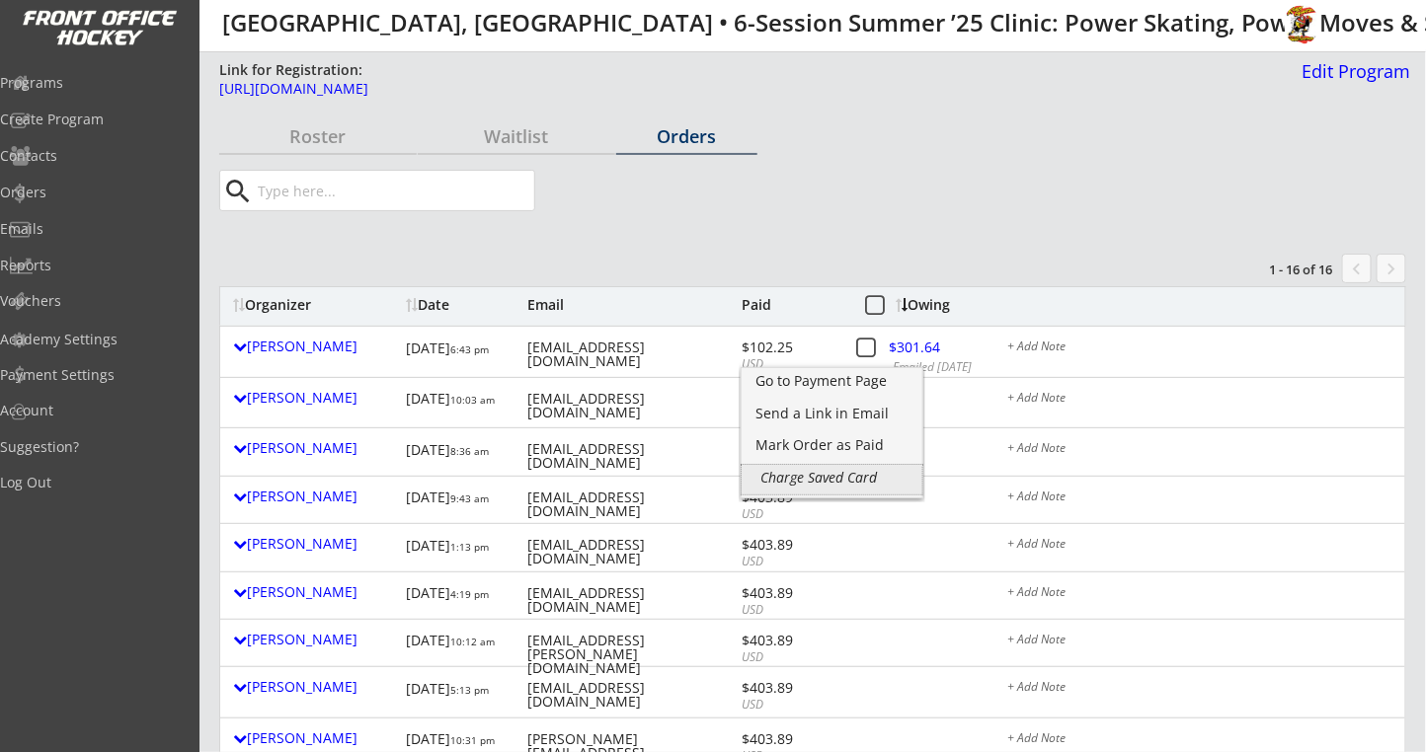
click at [850, 471] on div "Charge Saved Card" at bounding box center [831, 478] width 141 height 14
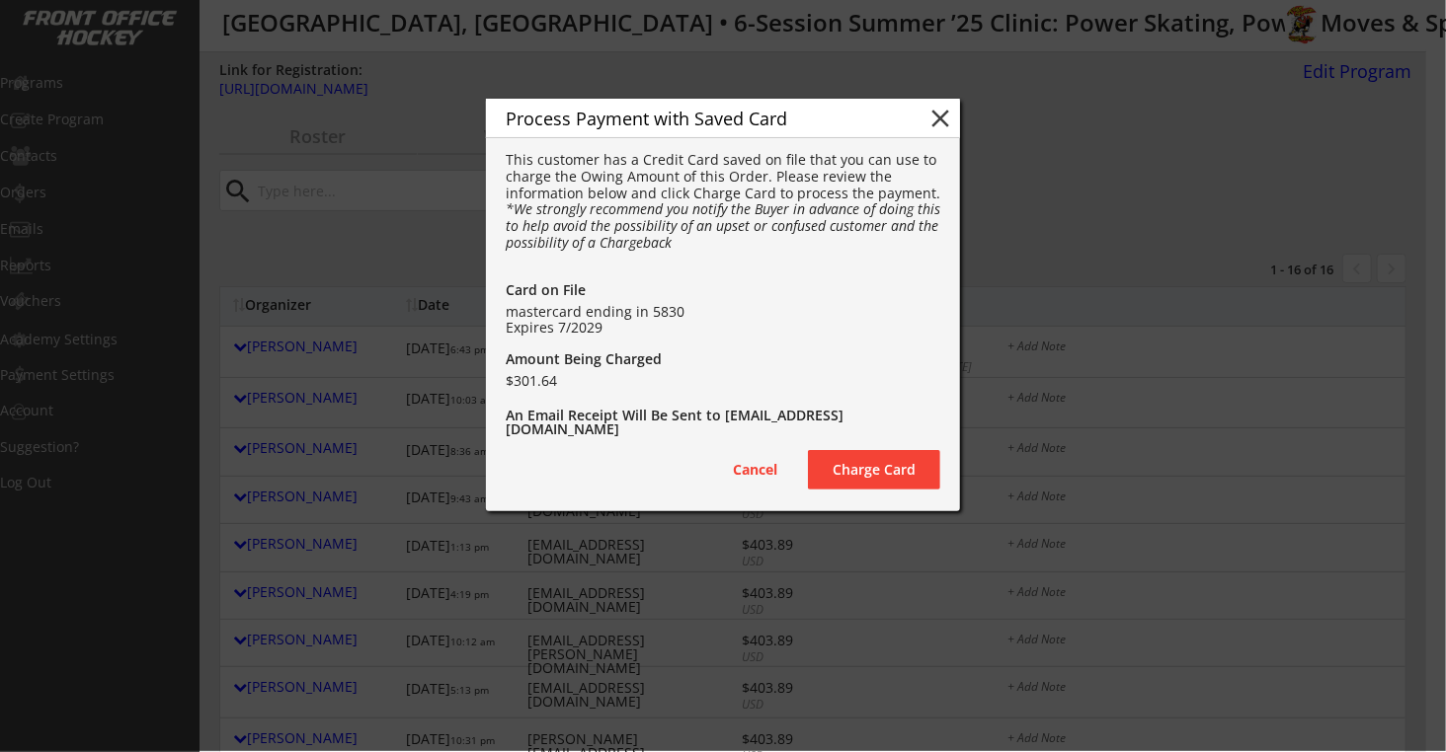
click at [892, 461] on button "Charge Card" at bounding box center [874, 469] width 132 height 39
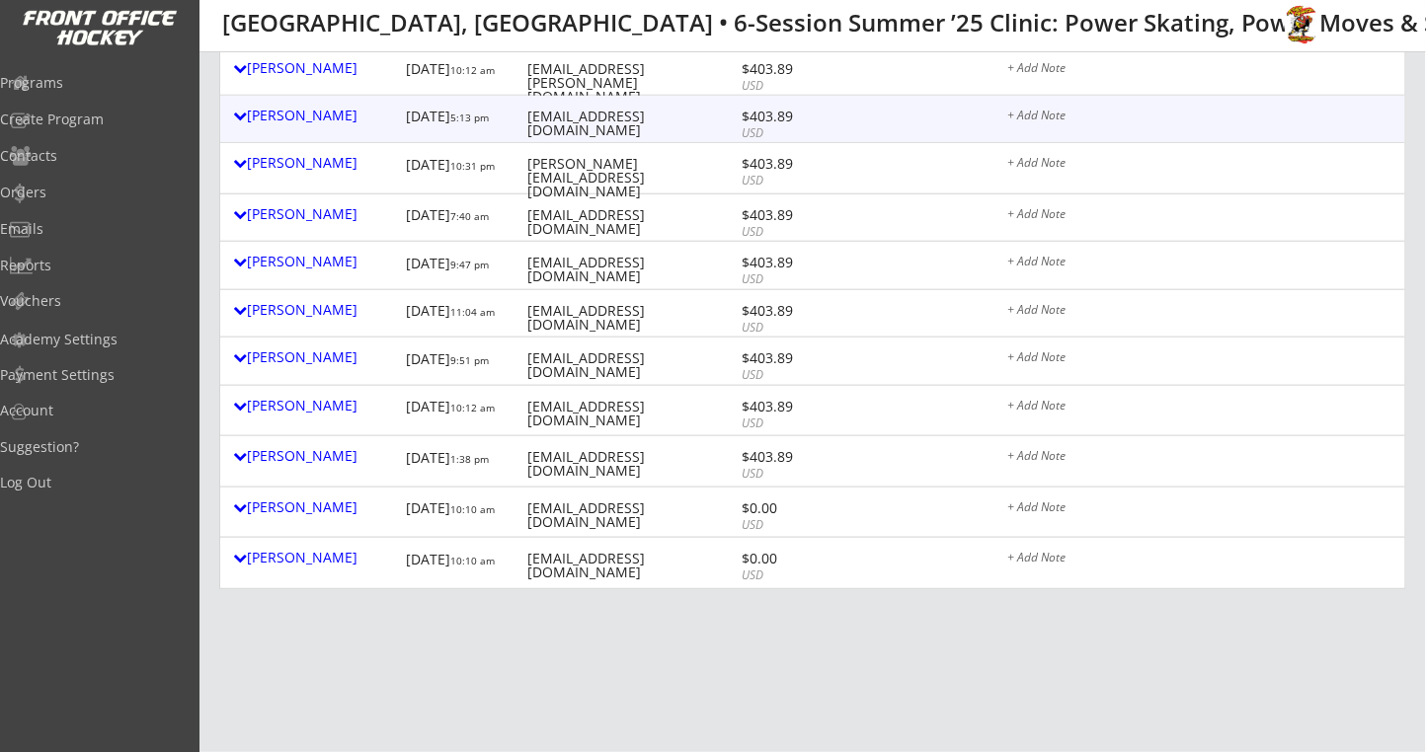
scroll to position [526, 0]
